Goal: Complete application form: Complete application form

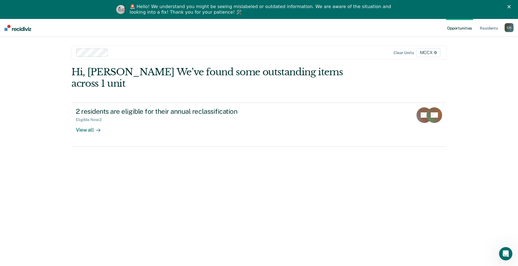
click at [108, 53] on div at bounding box center [204, 53] width 256 height 8
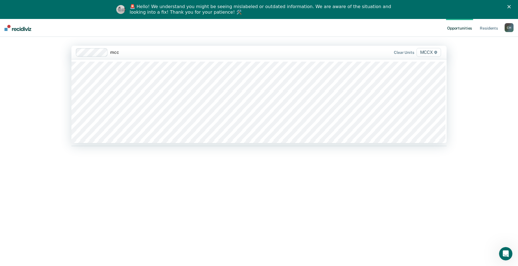
type input "mccx"
click at [155, 54] on div at bounding box center [238, 52] width 188 height 6
type input "mccx"
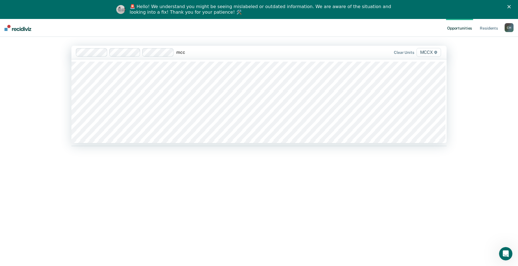
type input "mccx"
click at [227, 51] on div at bounding box center [271, 52] width 122 height 6
type input "mccx"
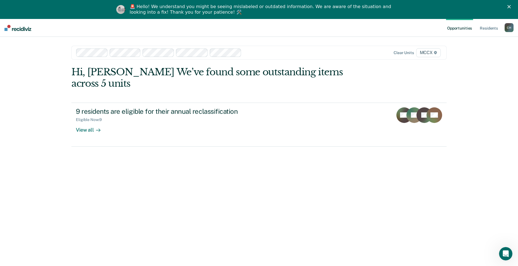
click at [262, 53] on div at bounding box center [288, 52] width 88 height 6
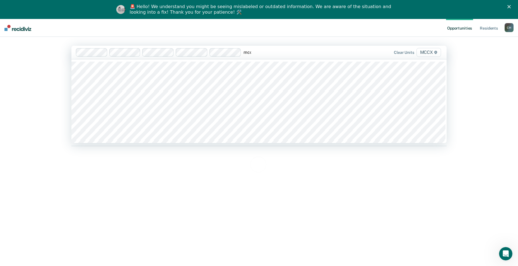
type input "mccx"
click at [286, 53] on div at bounding box center [304, 52] width 55 height 6
type input "mccx"
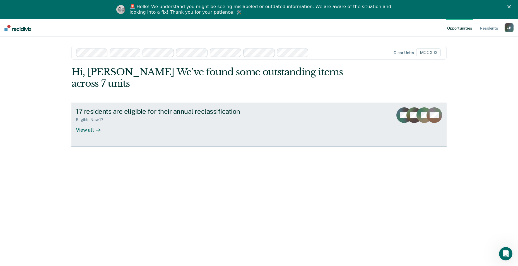
click at [86, 122] on div "View all" at bounding box center [91, 127] width 31 height 11
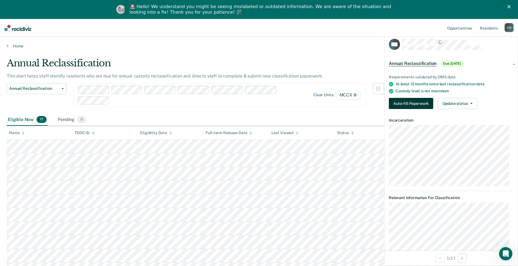
click at [404, 102] on button "Auto-fill Paperwork" at bounding box center [411, 103] width 44 height 11
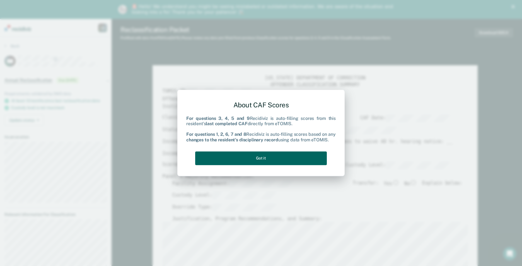
click at [295, 157] on button "Got it" at bounding box center [261, 159] width 132 height 14
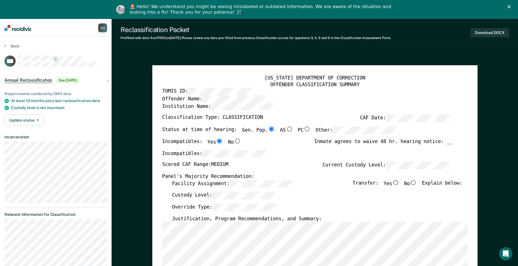
click at [511, 5] on icon "Close" at bounding box center [509, 6] width 3 height 3
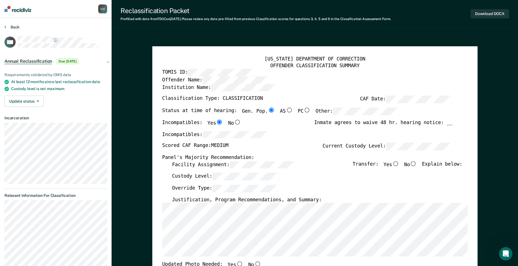
click at [13, 28] on button "Back" at bounding box center [11, 27] width 15 height 5
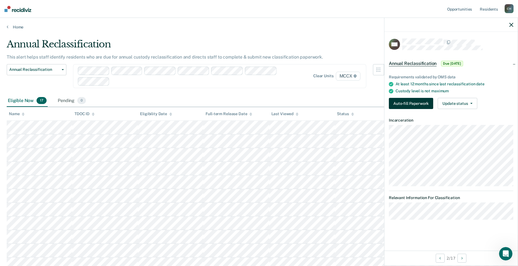
click at [416, 102] on button "Auto-fill Paperwork" at bounding box center [411, 103] width 44 height 11
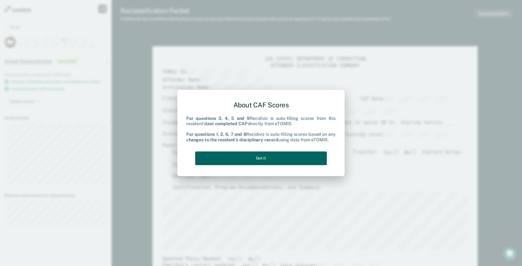
click at [252, 159] on button "Got it" at bounding box center [261, 159] width 132 height 14
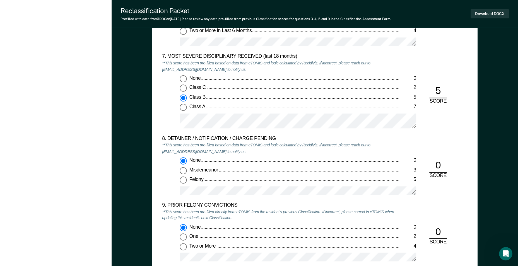
scroll to position [1005, 0]
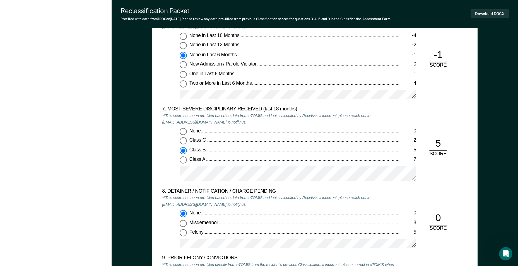
click at [182, 142] on input "Class C 2" at bounding box center [183, 141] width 7 height 7
type textarea "x"
radio input "true"
radio input "false"
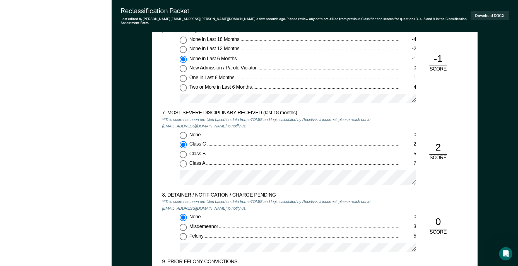
click at [185, 46] on input "None in Last 12 Months -2" at bounding box center [183, 49] width 7 height 7
type textarea "x"
radio input "true"
radio input "false"
click at [179, 160] on div "None 0 Class C 2 Class B 5 Class A 7" at bounding box center [280, 161] width 237 height 58
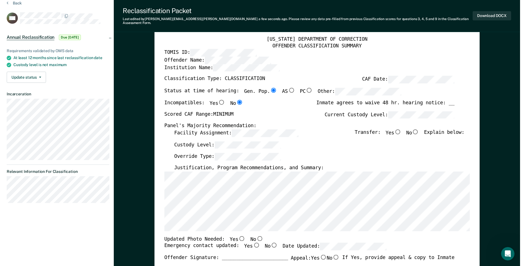
scroll to position [0, 0]
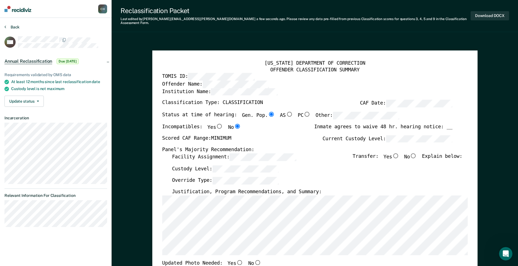
click at [11, 27] on button "Back" at bounding box center [11, 27] width 15 height 5
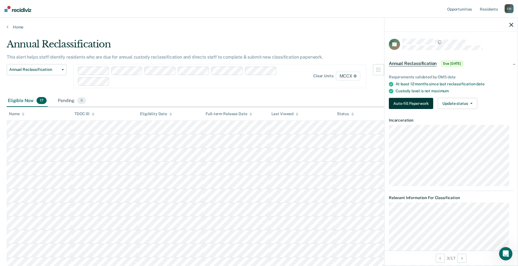
click at [415, 105] on button "Auto-fill Paperwork" at bounding box center [411, 103] width 44 height 11
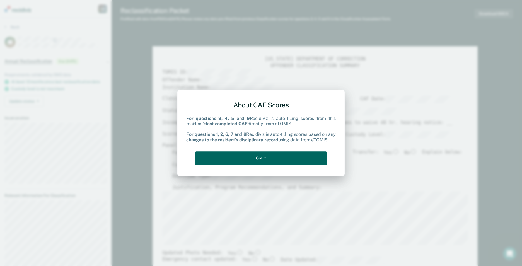
click at [279, 161] on button "Got it" at bounding box center [261, 159] width 132 height 14
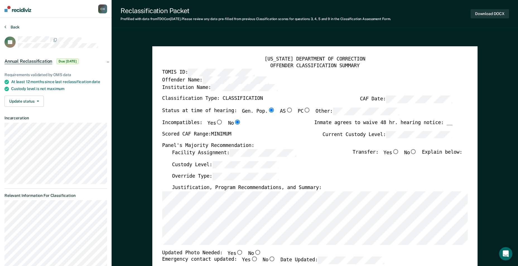
click at [12, 26] on button "Back" at bounding box center [11, 27] width 15 height 5
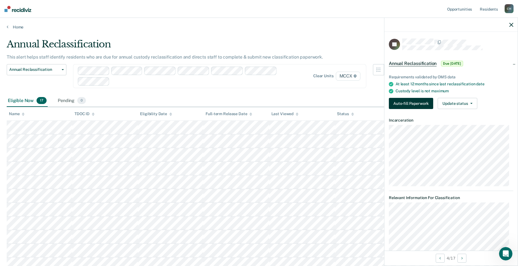
click at [421, 102] on button "Auto-fill Paperwork" at bounding box center [411, 103] width 44 height 11
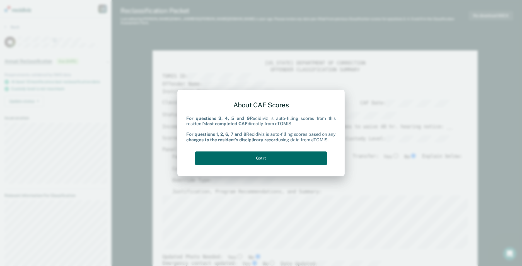
click at [305, 166] on div "About CAF Scores For questions 3, 4, 5 and 9 Recidiviz is auto-filling scores f…" at bounding box center [261, 132] width 150 height 71
click at [328, 162] on div "About CAF Scores For questions 3, 4, 5 and 9 Recidiviz is auto-filling scores f…" at bounding box center [261, 132] width 150 height 71
click at [313, 158] on button "Got it" at bounding box center [261, 159] width 132 height 14
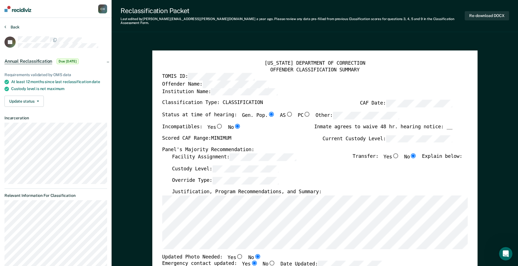
click at [13, 28] on button "Back" at bounding box center [11, 27] width 15 height 5
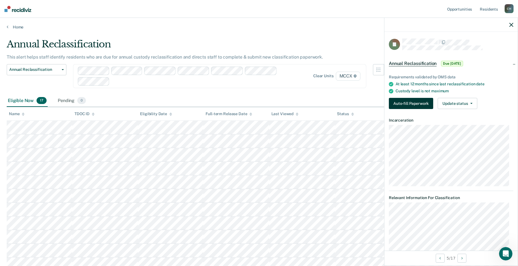
click at [414, 104] on button "Auto-fill Paperwork" at bounding box center [411, 103] width 44 height 11
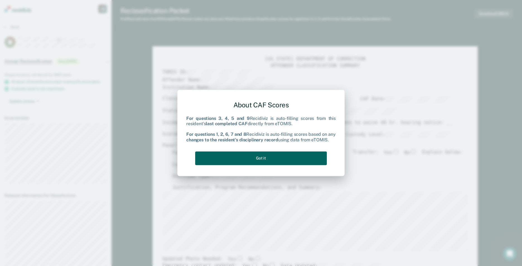
click at [255, 155] on button "Got it" at bounding box center [261, 159] width 132 height 14
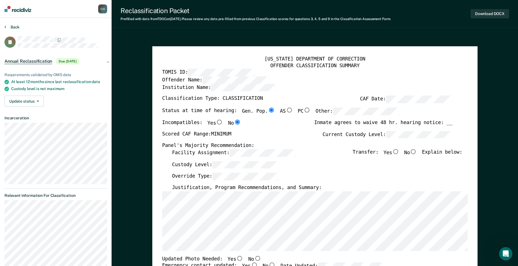
click at [11, 27] on button "Back" at bounding box center [11, 27] width 15 height 5
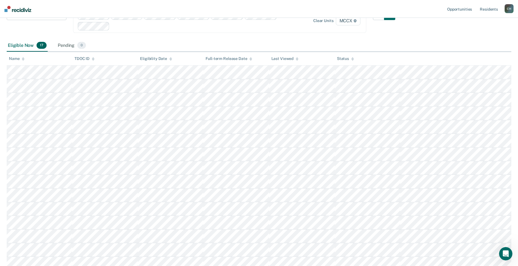
scroll to position [56, 0]
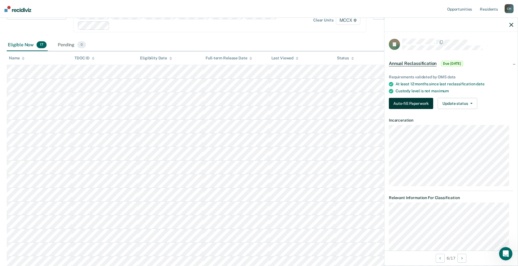
click at [411, 105] on button "Auto-fill Paperwork" at bounding box center [411, 103] width 44 height 11
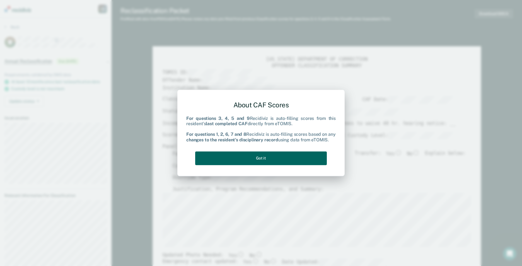
click at [277, 156] on button "Got it" at bounding box center [261, 159] width 132 height 14
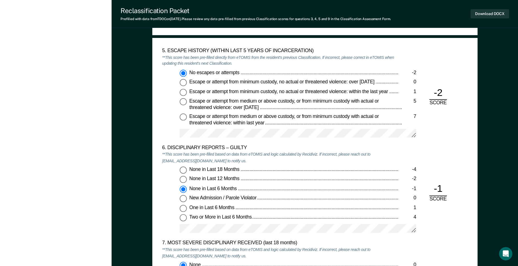
scroll to position [865, 0]
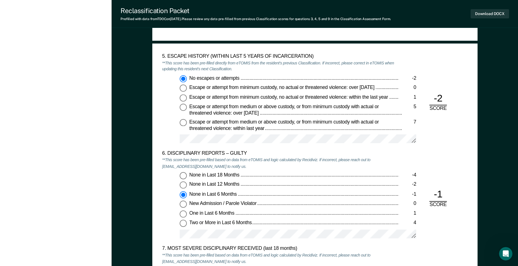
click at [181, 187] on input "None in Last 12 Months -2" at bounding box center [183, 185] width 7 height 7
type textarea "x"
radio input "true"
radio input "false"
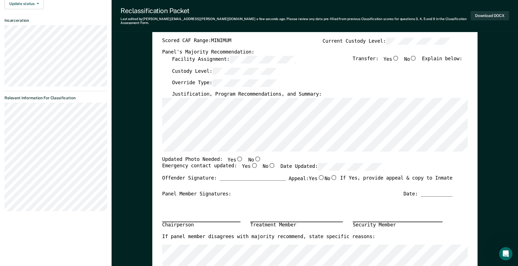
scroll to position [0, 0]
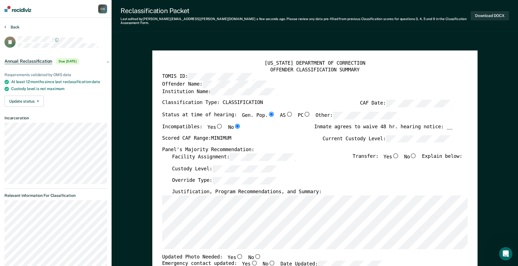
click at [12, 28] on button "Back" at bounding box center [11, 27] width 15 height 5
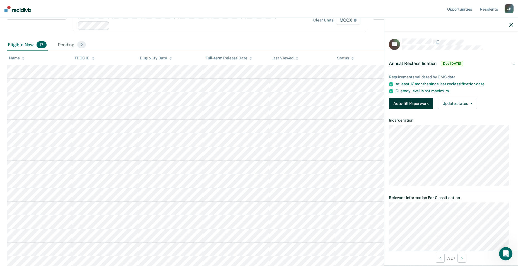
click at [423, 103] on button "Auto-fill Paperwork" at bounding box center [411, 103] width 44 height 11
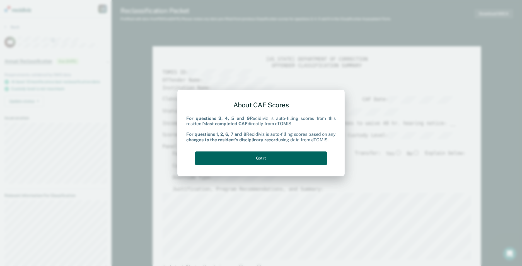
click at [271, 156] on button "Got it" at bounding box center [261, 159] width 132 height 14
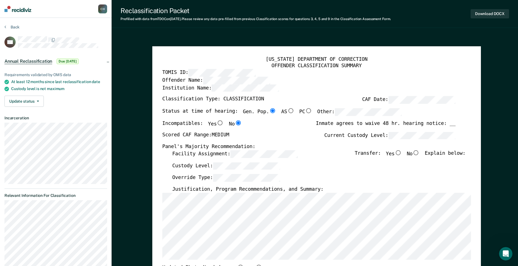
type textarea "x"
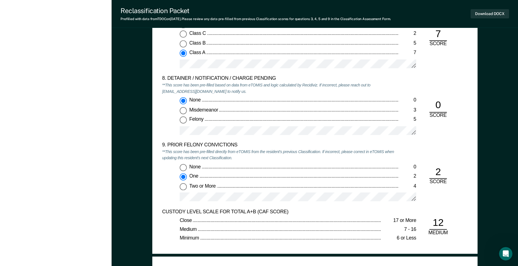
scroll to position [1088, 0]
